Goal: Find specific fact: Find specific fact

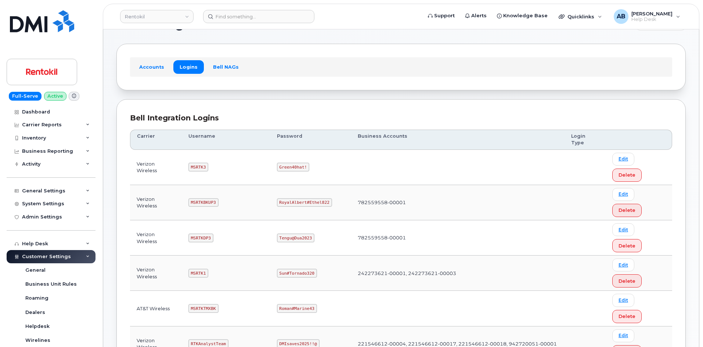
scroll to position [37, 0]
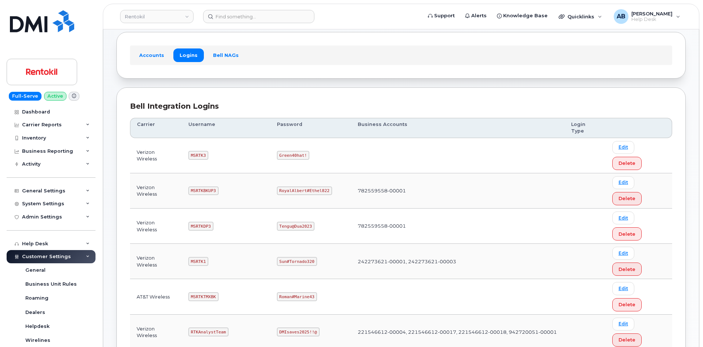
click at [195, 257] on code "MSRTK1" at bounding box center [199, 261] width 20 height 9
copy code "MSRTK1"
click at [288, 244] on td "Sun#Tornado320" at bounding box center [310, 261] width 81 height 35
click at [290, 257] on code "Sun#Tornado320" at bounding box center [297, 261] width 40 height 9
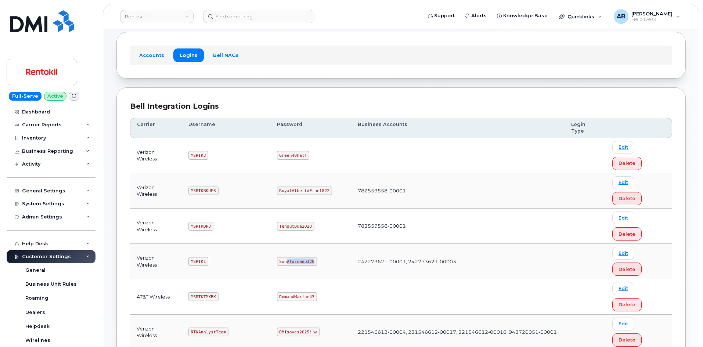
click at [290, 257] on code "Sun#Tornado320" at bounding box center [297, 261] width 40 height 9
copy code "Sun#Tornado320"
click at [272, 244] on td "Sun#Tornado320" at bounding box center [310, 261] width 81 height 35
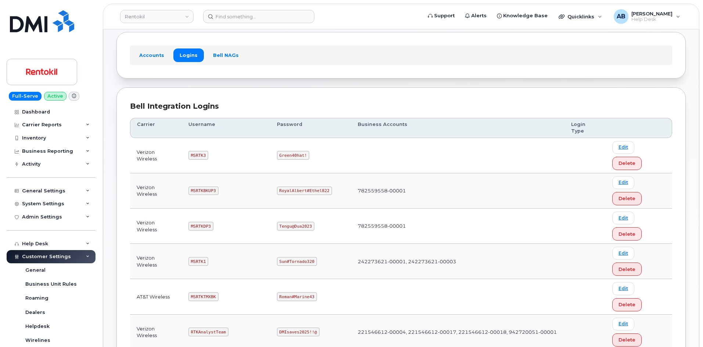
click at [202, 222] on code "MSRTKDP3" at bounding box center [201, 226] width 25 height 9
click at [261, 279] on td "MSRTKTMXBK" at bounding box center [226, 296] width 89 height 35
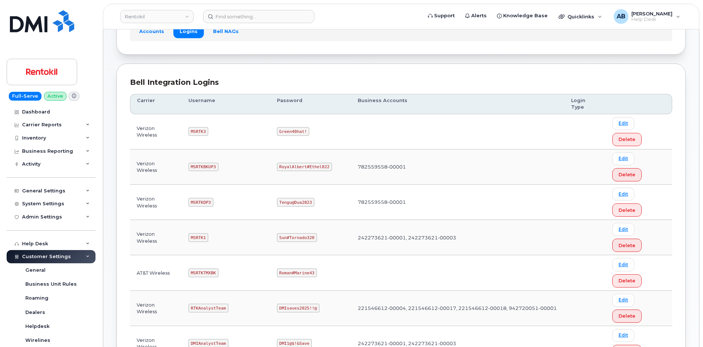
scroll to position [73, 0]
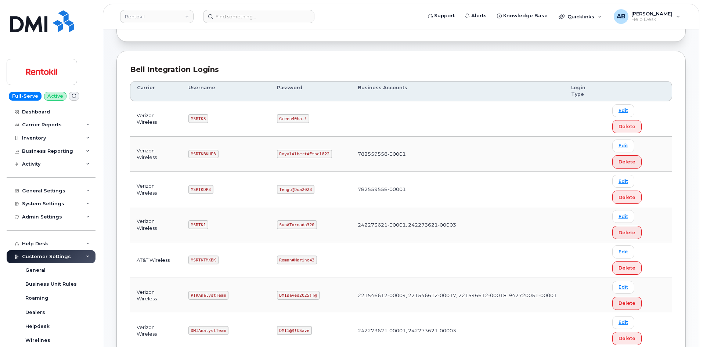
copy code "MSRTKDP"
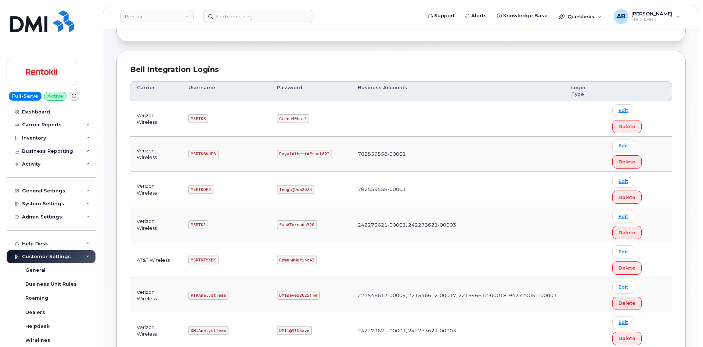
copy code "[PERSON_NAME]#Williams324"
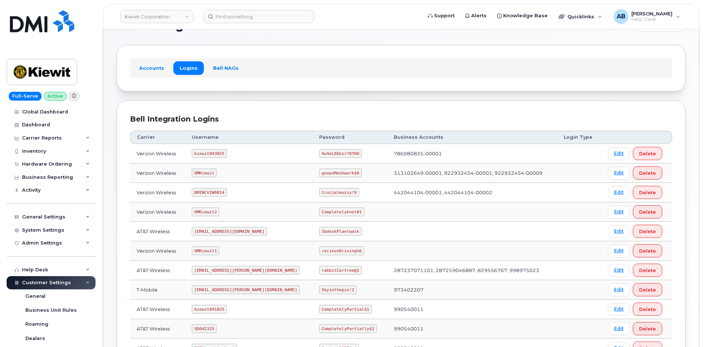
scroll to position [37, 0]
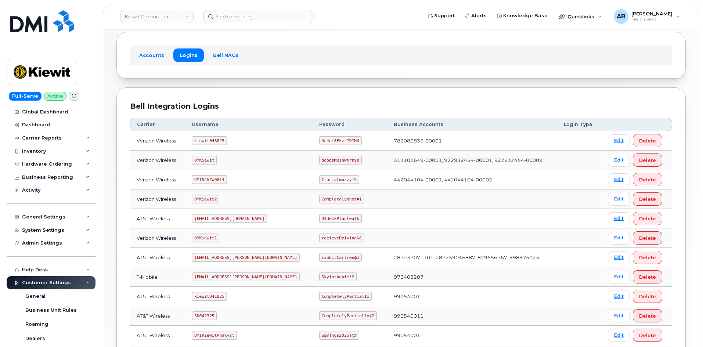
click at [213, 141] on code "kiewit043025" at bounding box center [209, 140] width 35 height 9
click at [214, 141] on code "kiewit043025" at bounding box center [209, 140] width 35 height 9
copy code "kiewit043025"
click at [313, 124] on th "Password" at bounding box center [350, 124] width 75 height 13
click at [319, 141] on code "4u4eL8Ekzr?DTHU" at bounding box center [340, 140] width 43 height 9
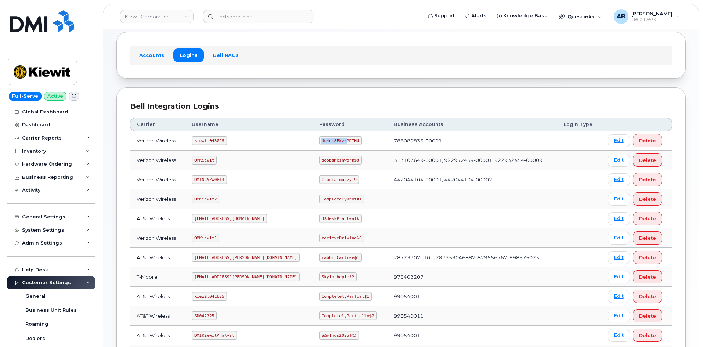
click at [319, 141] on code "4u4eL8Ekzr?DTHU" at bounding box center [340, 140] width 43 height 9
copy code "4u4eL8Ekzr?DTHU"
click at [220, 132] on td "kiewit043025" at bounding box center [249, 140] width 128 height 19
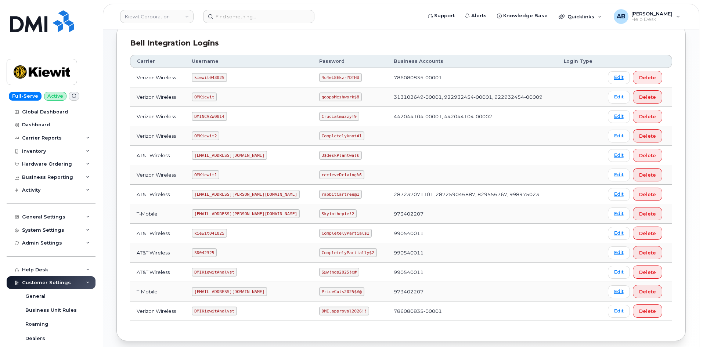
scroll to position [63, 0]
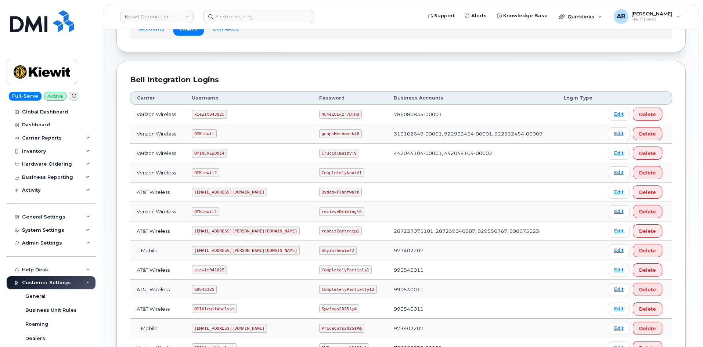
click at [209, 111] on code "kiewit043025" at bounding box center [209, 114] width 35 height 9
copy code "kiewit043025"
click at [319, 112] on code "4u4eL8Ekzr?DTHU" at bounding box center [340, 114] width 43 height 9
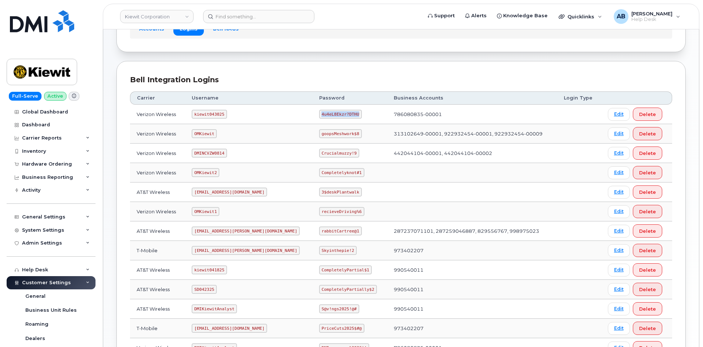
click at [319, 112] on code "4u4eL8Ekzr?DTHU" at bounding box center [340, 114] width 43 height 9
copy code "4u4eL8Ekzr?DTHU"
